Goal: Transaction & Acquisition: Download file/media

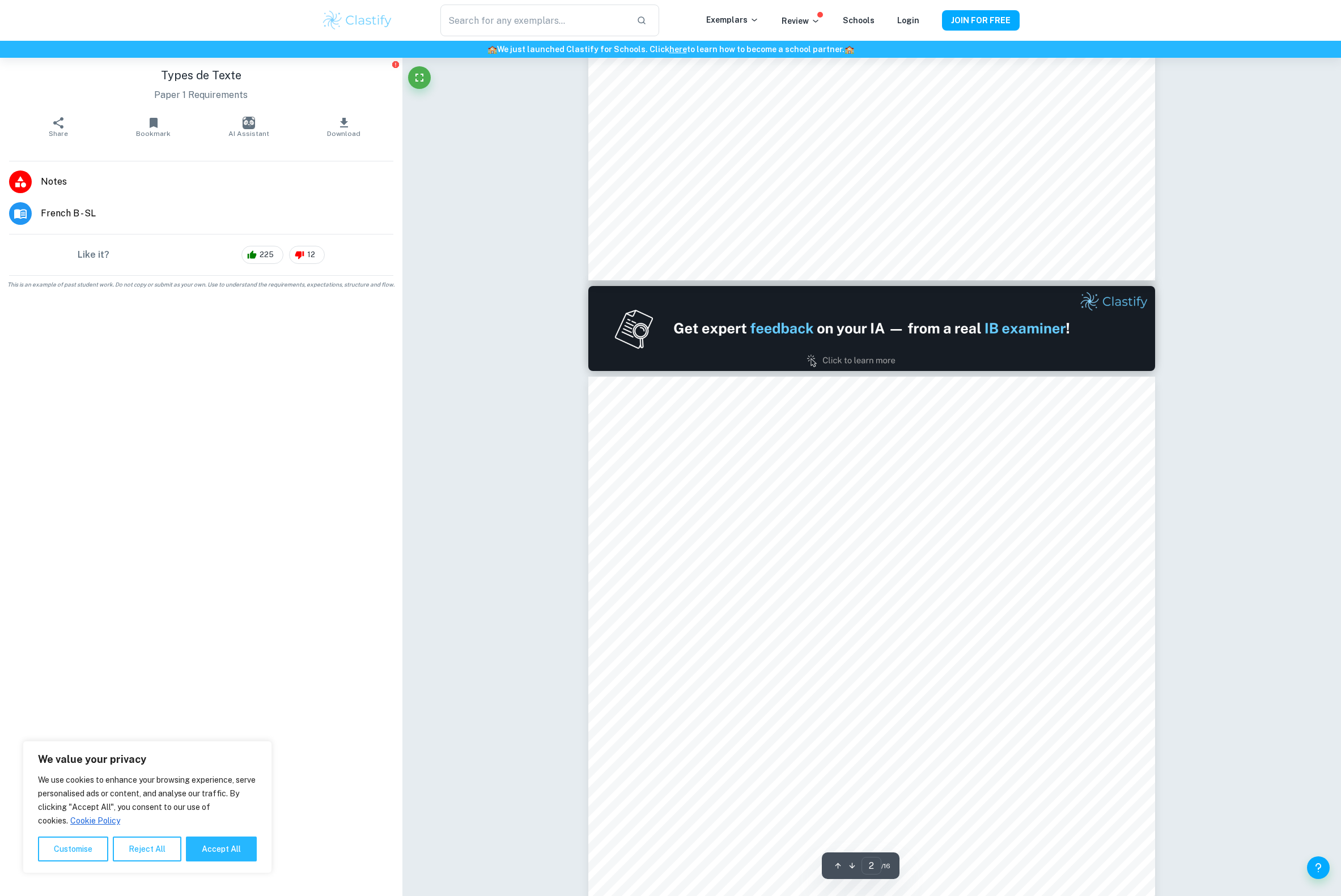
scroll to position [878, 0]
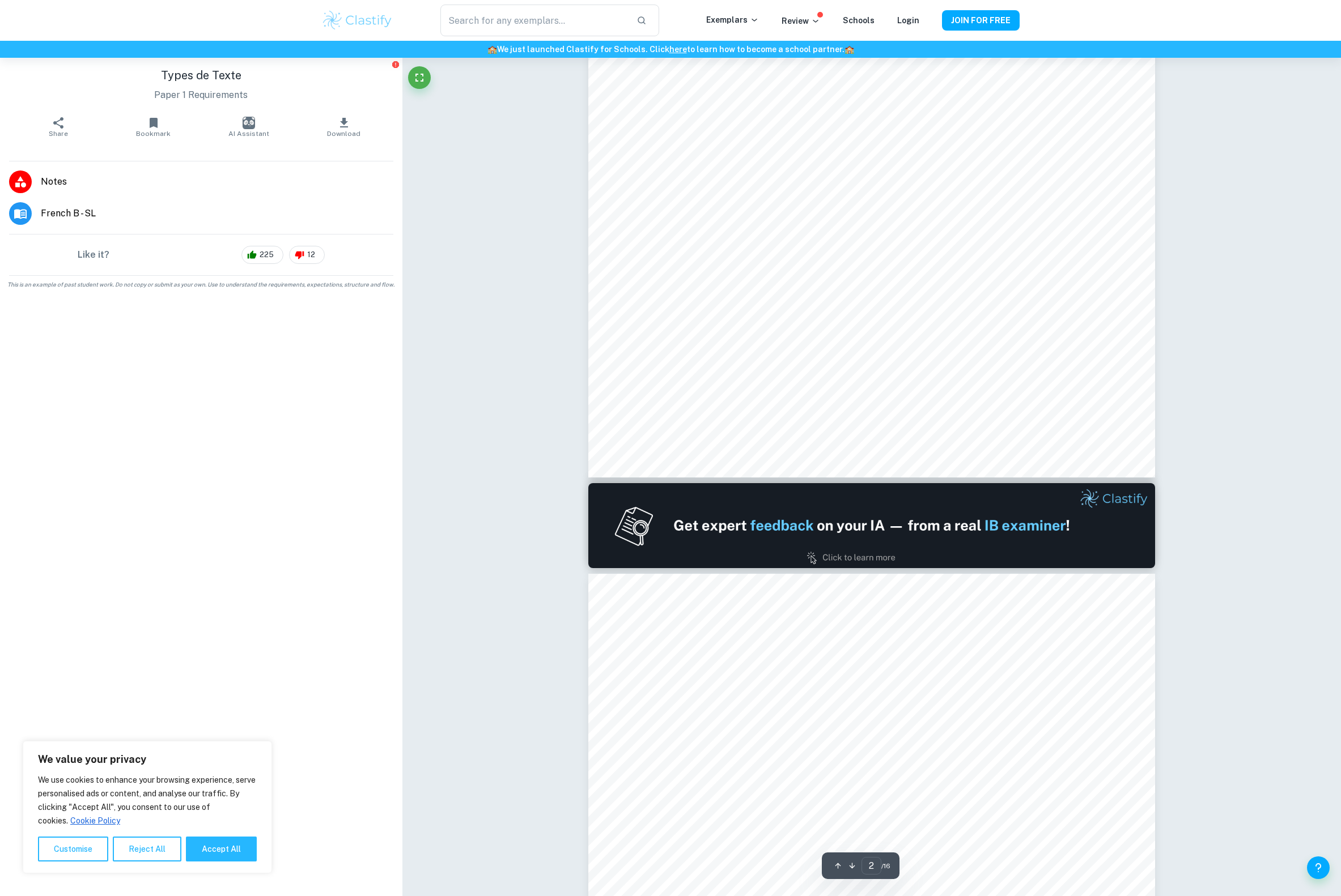
type input "1"
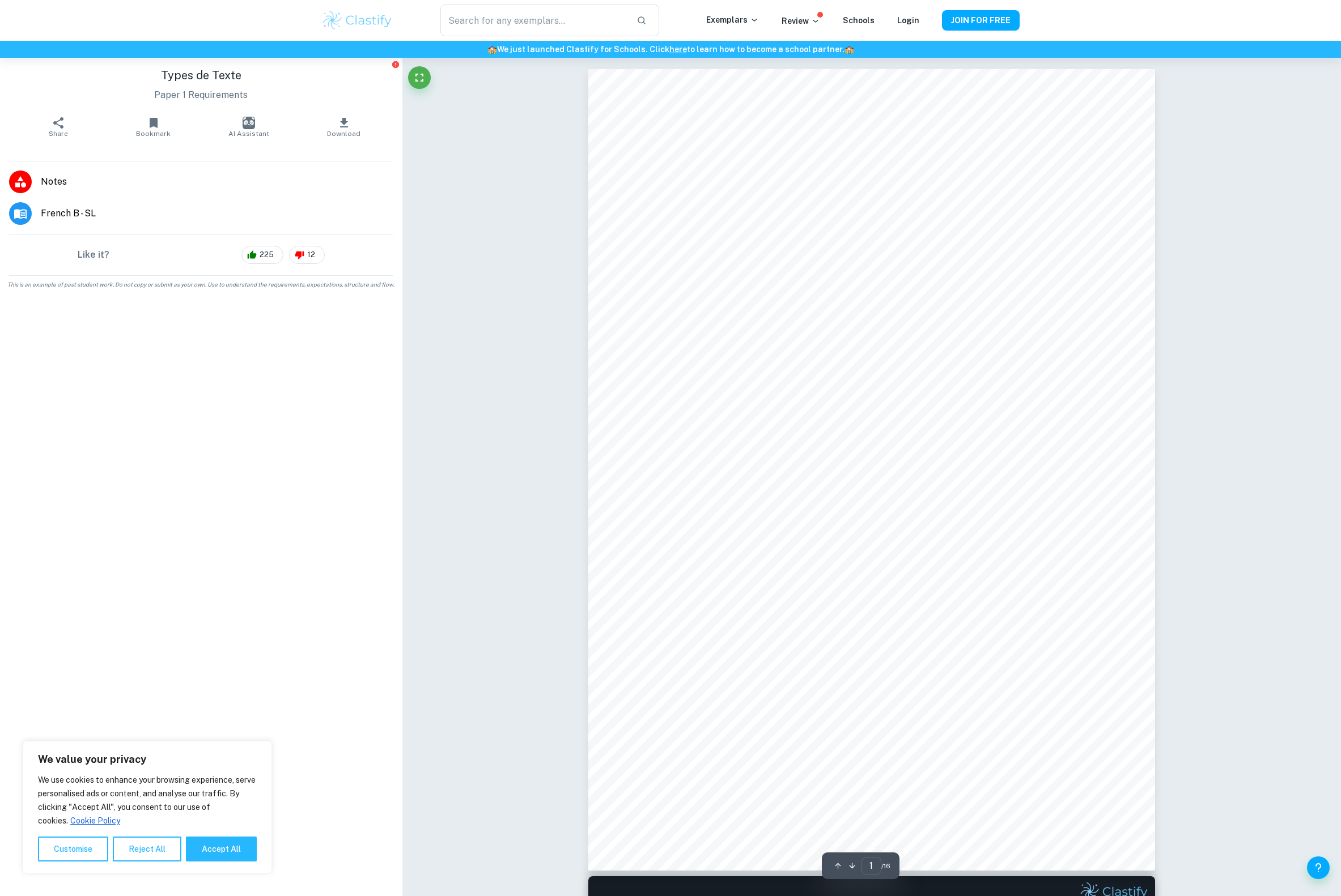
scroll to position [0, 0]
click at [361, 135] on span "Download" at bounding box center [343, 134] width 33 height 8
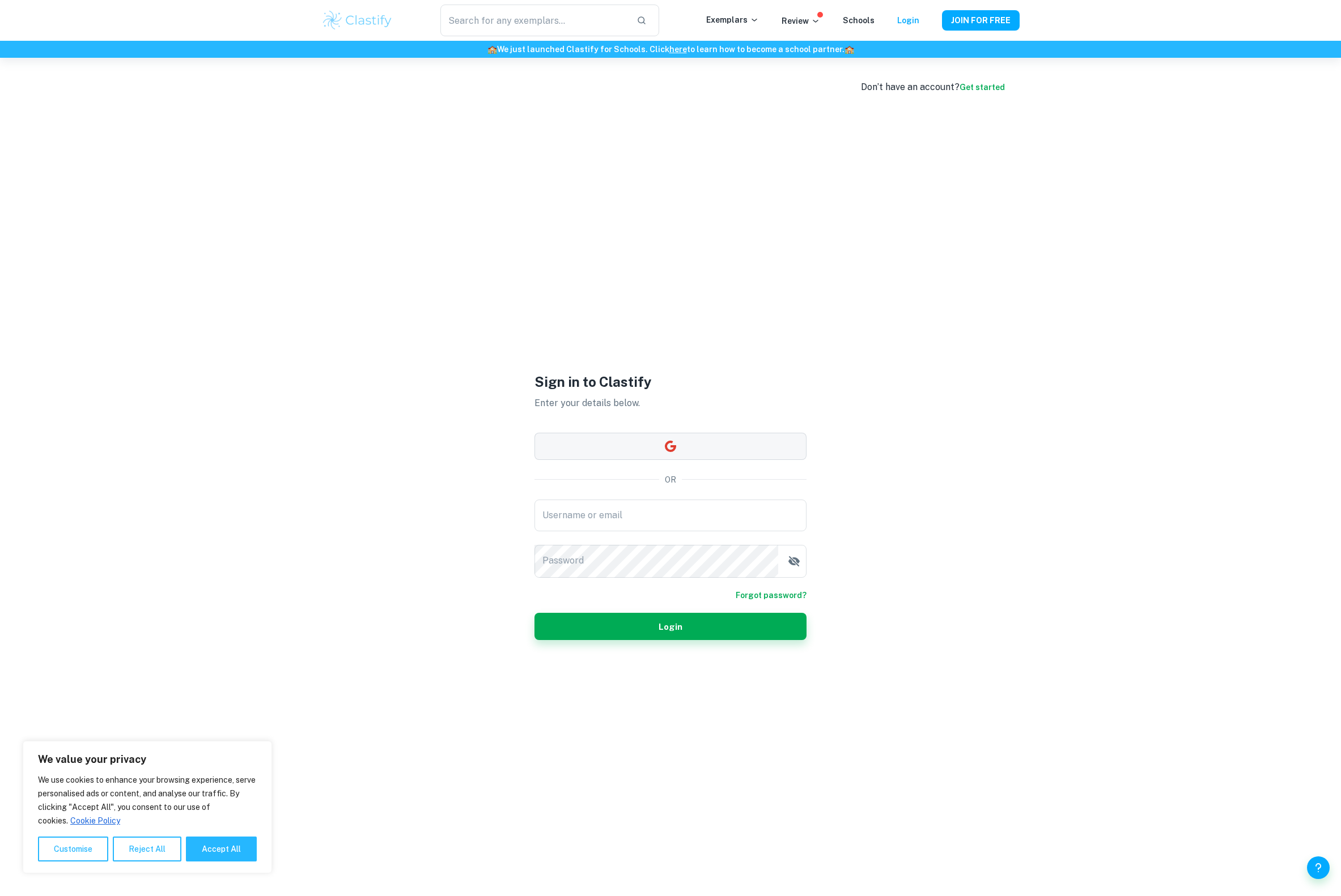
click at [630, 447] on button "button" at bounding box center [670, 446] width 272 height 27
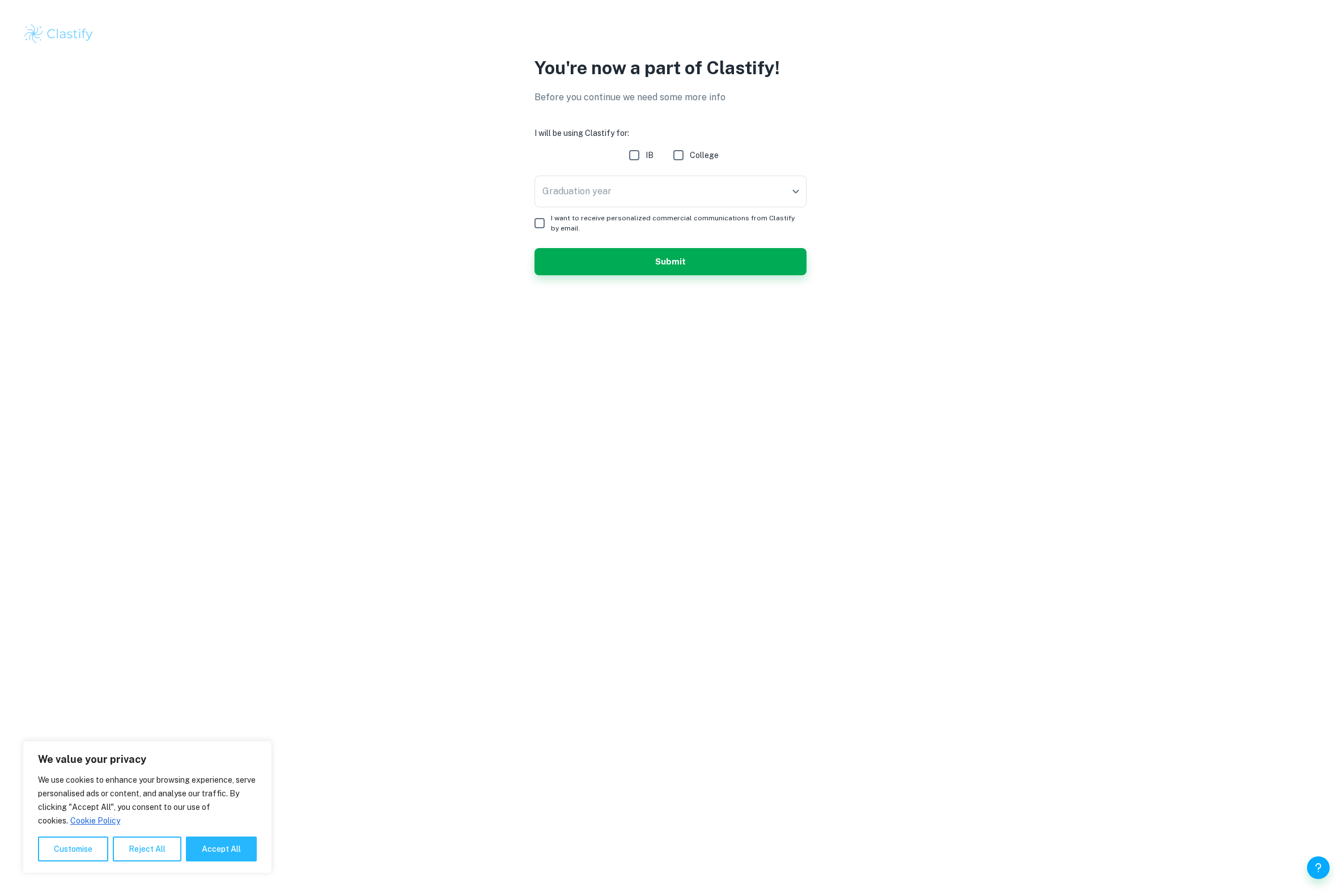
click at [646, 158] on span "IB" at bounding box center [649, 155] width 8 height 12
click at [643, 158] on input "IB" at bounding box center [634, 155] width 23 height 23
checkbox input "true"
click at [629, 187] on body "We value your privacy We use cookies to enhance your browsing experience, serve…" at bounding box center [670, 448] width 1341 height 896
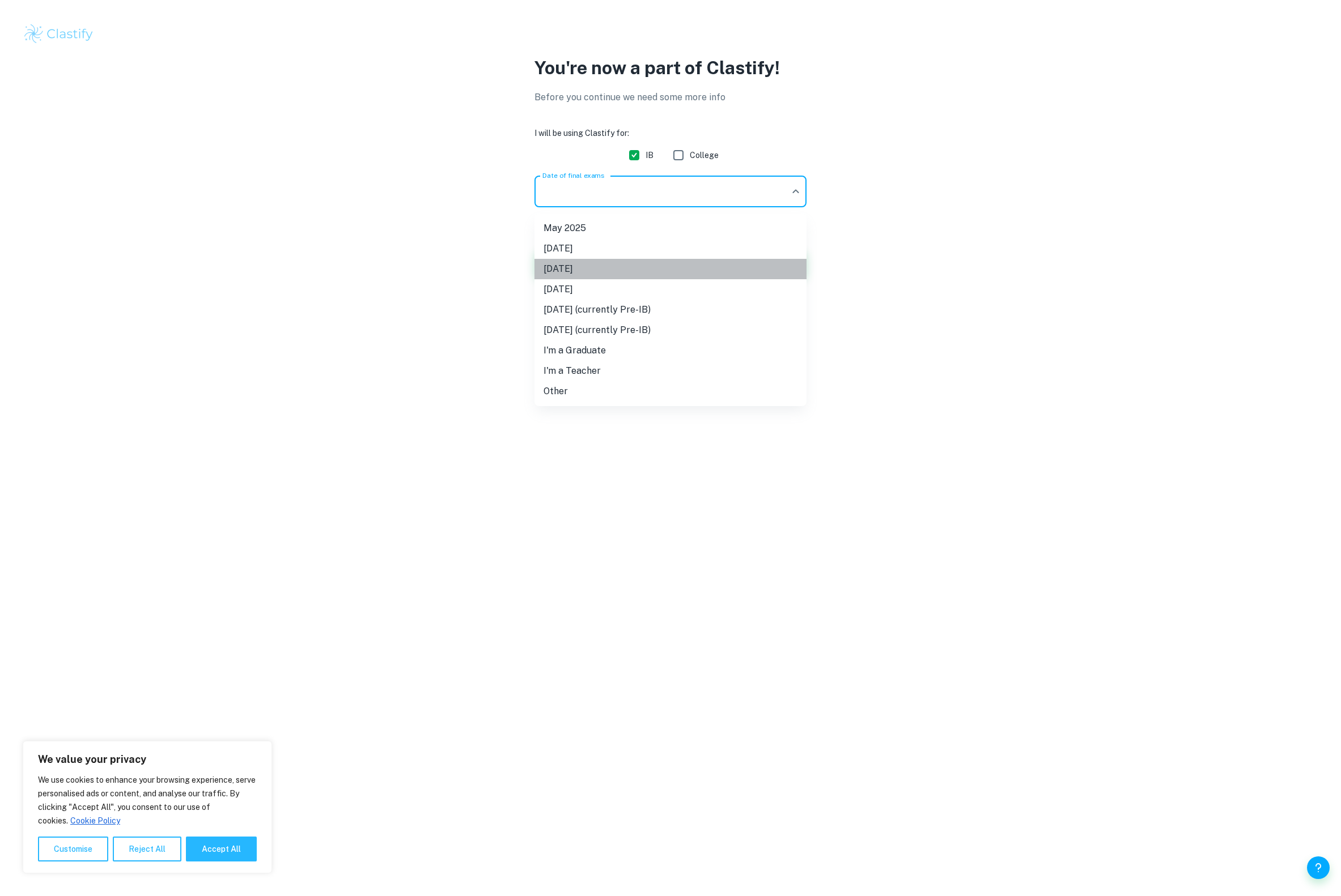
click at [622, 264] on li "May 2026" at bounding box center [670, 269] width 272 height 20
type input "M26"
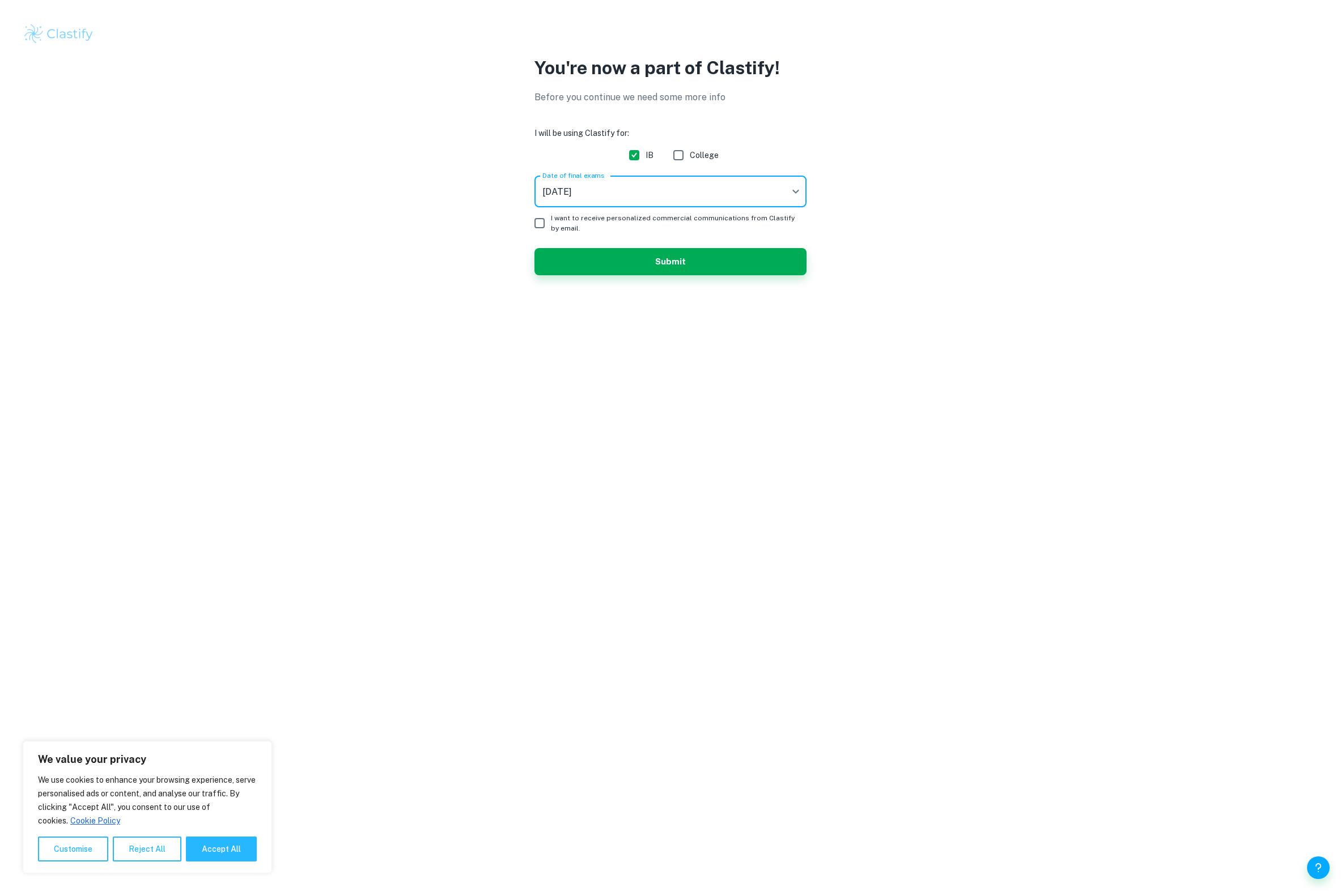
click at [557, 234] on span "I want to receive personalized commercial communications from Clastify by email." at bounding box center [675, 223] width 247 height 20
click at [551, 235] on input "I want to receive personalized commercial communications from Clastify by email." at bounding box center [539, 223] width 23 height 23
click at [557, 234] on span "I want to receive personalized commercial communications from Clastify by email." at bounding box center [675, 223] width 247 height 20
click at [551, 235] on input "I want to receive personalized commercial communications from Clastify by email." at bounding box center [539, 223] width 23 height 23
checkbox input "false"
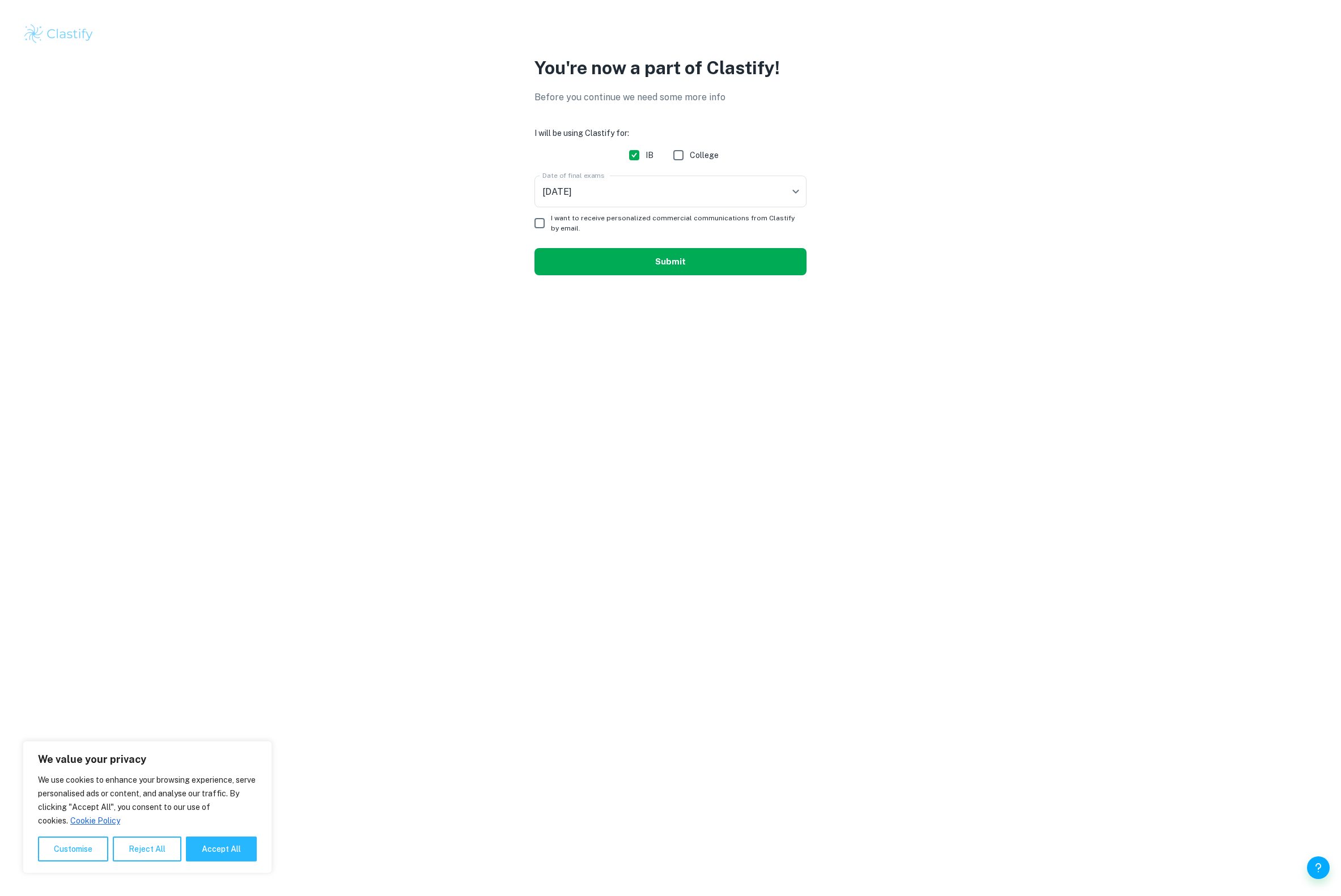
click at [567, 266] on button "Submit" at bounding box center [670, 262] width 272 height 27
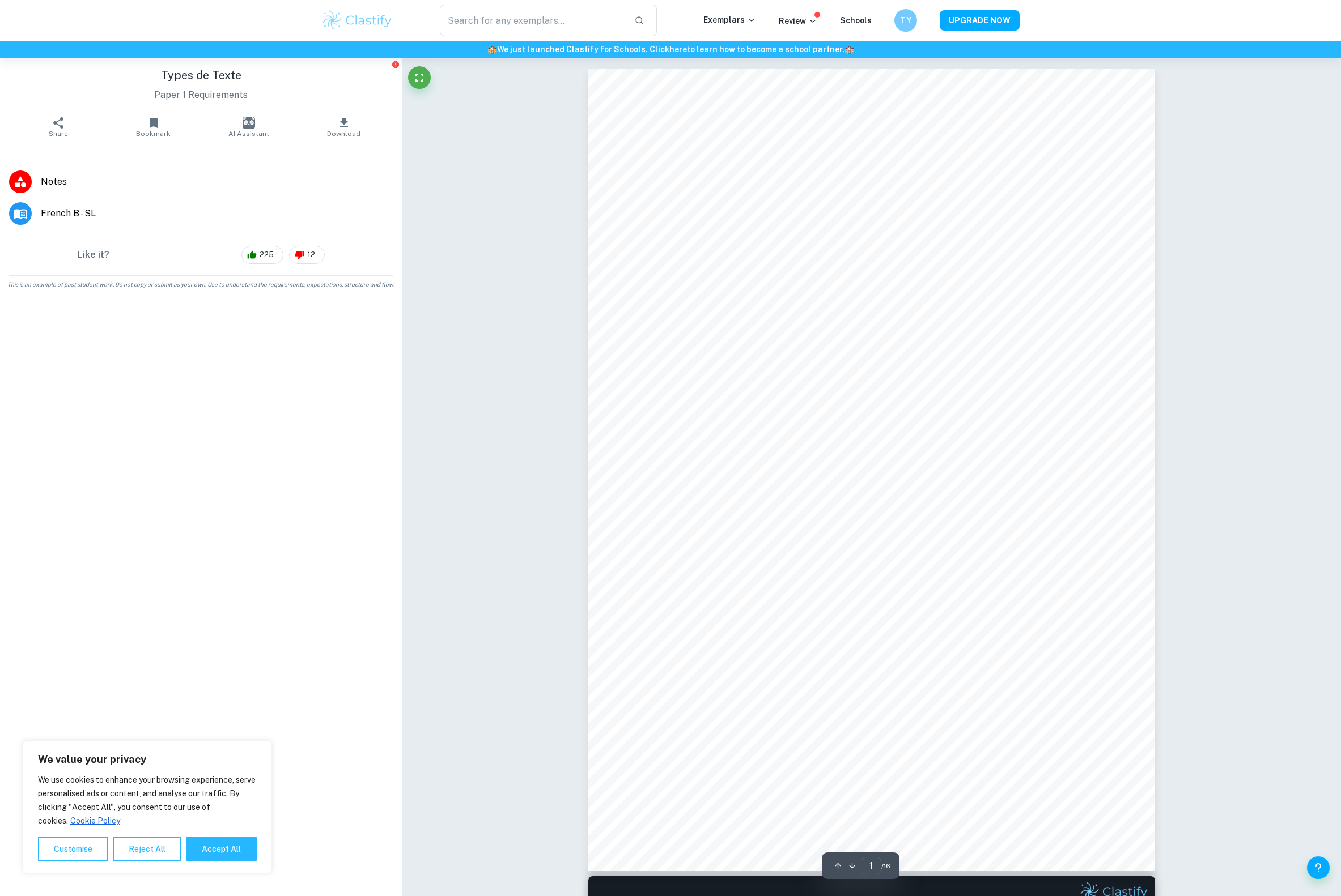
click at [340, 119] on icon "button" at bounding box center [344, 123] width 8 height 10
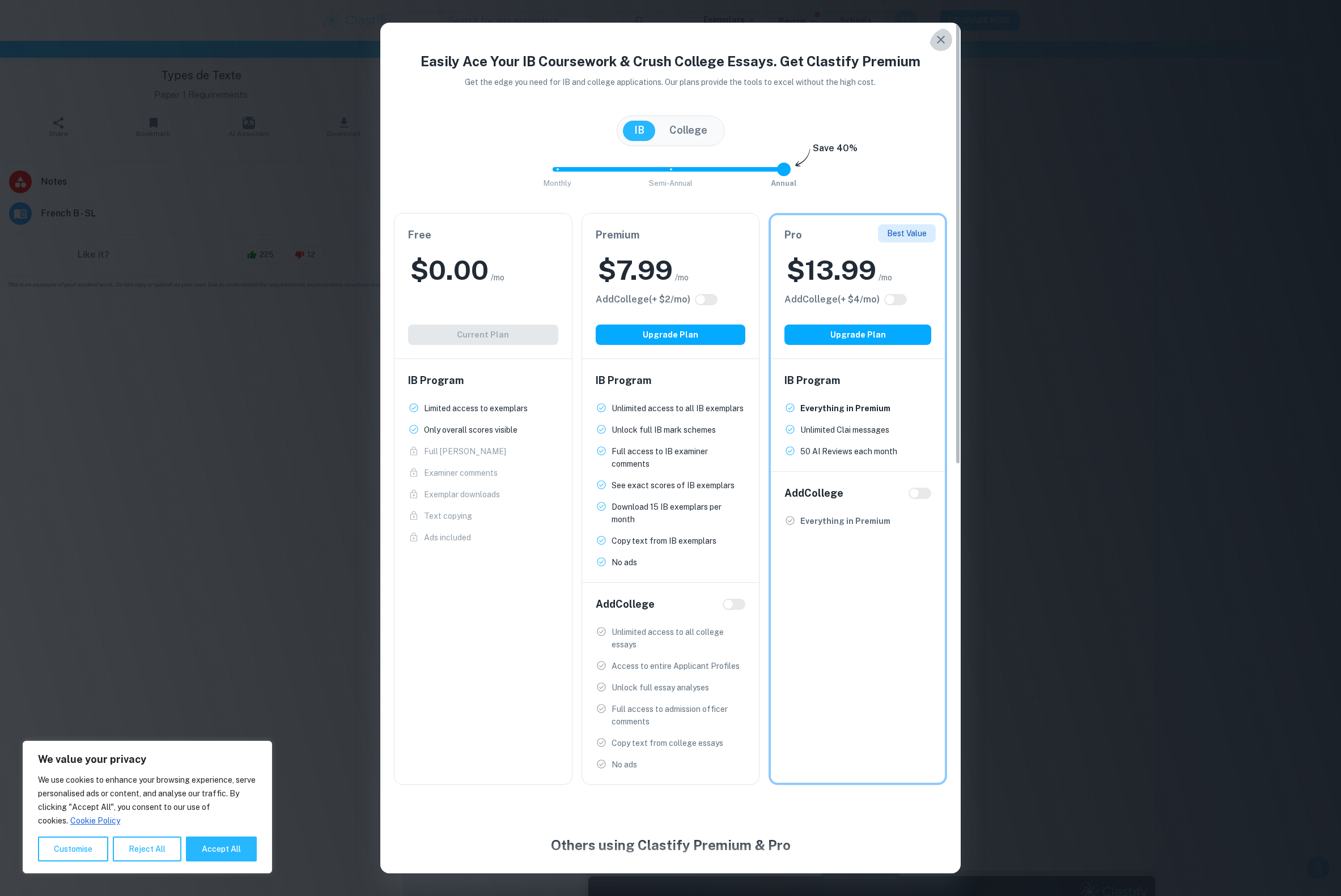
click at [935, 43] on icon "button" at bounding box center [941, 39] width 14 height 14
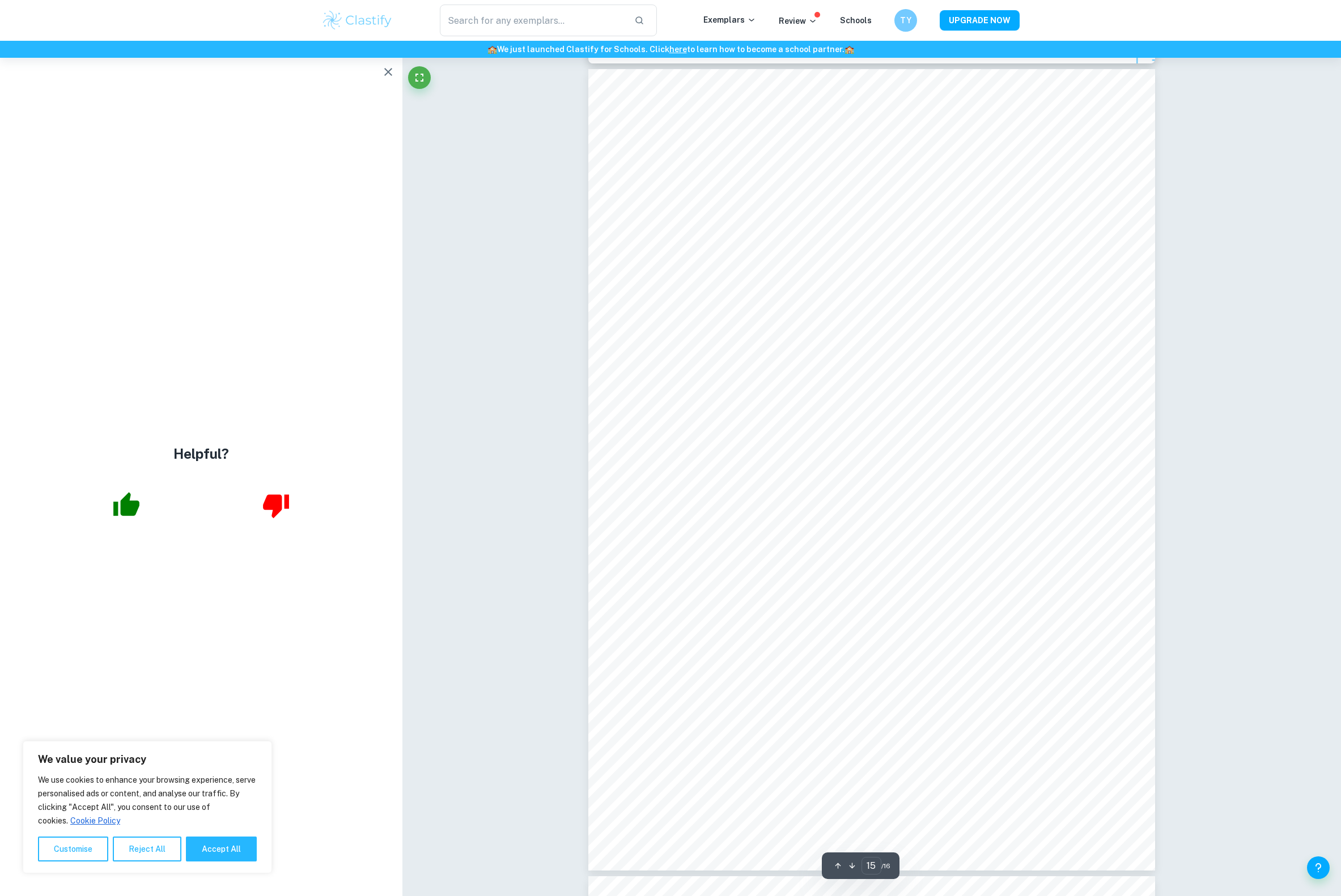
scroll to position [11667, 0]
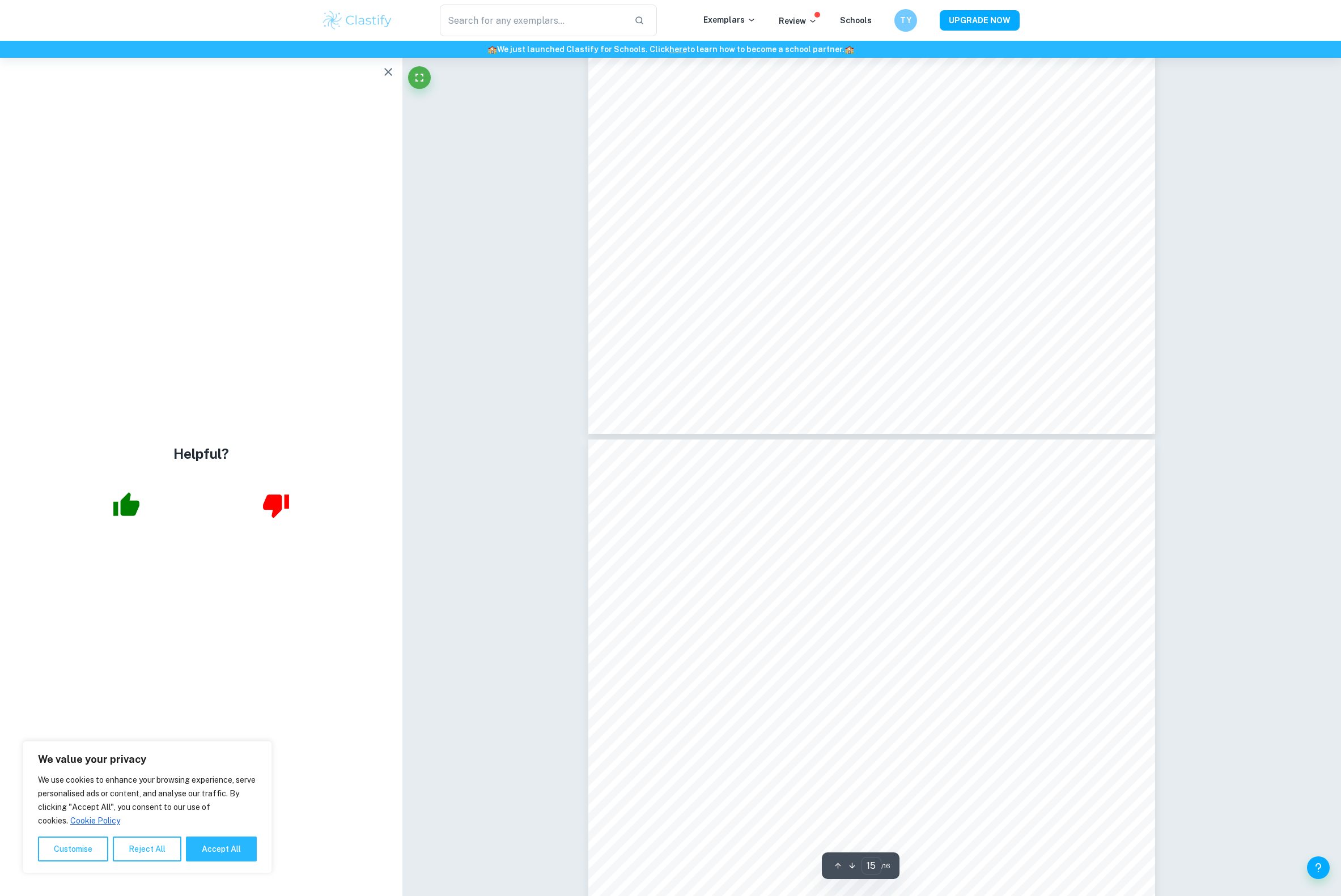
type input "16"
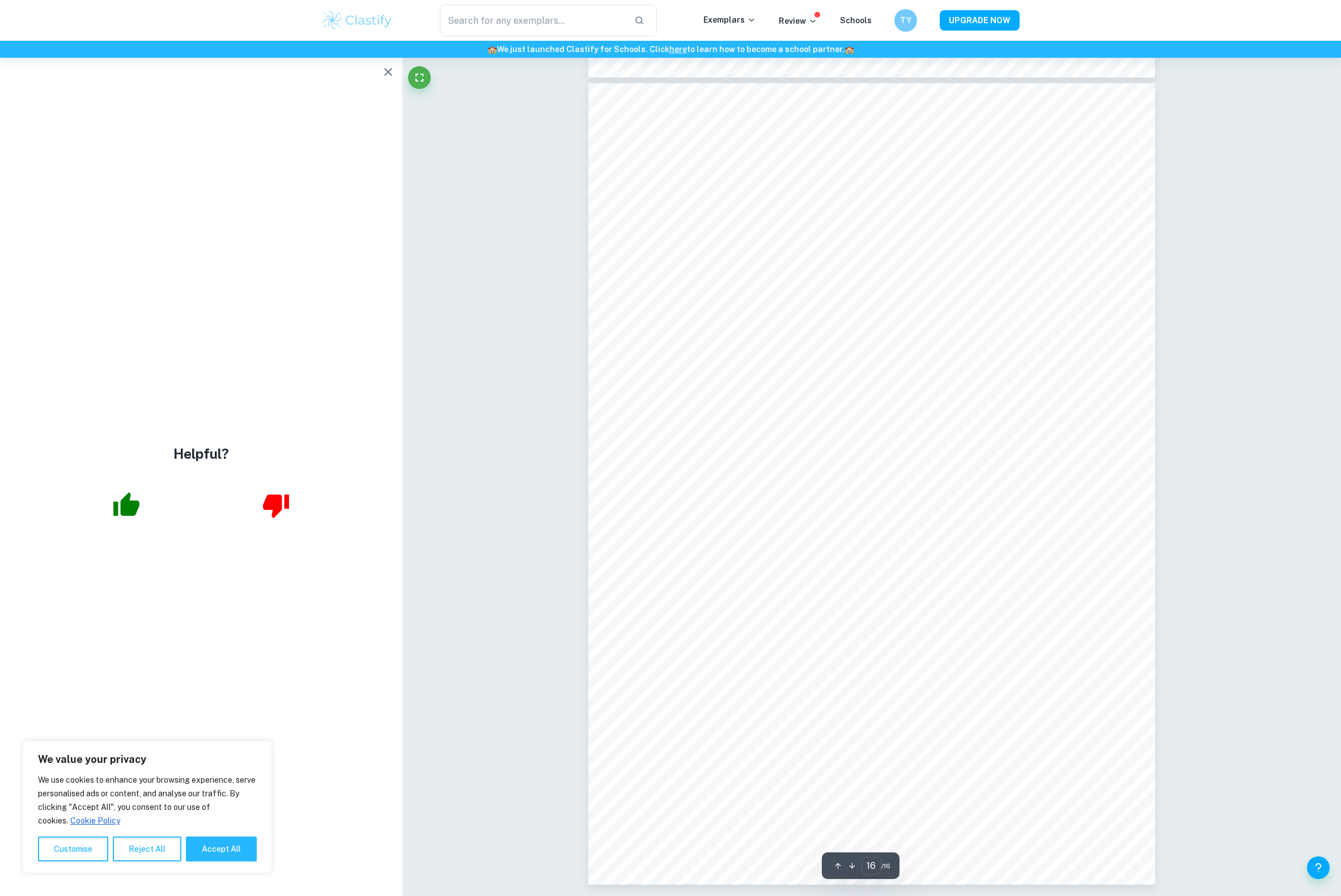
scroll to position [12458, 0]
